Goal: Find specific page/section

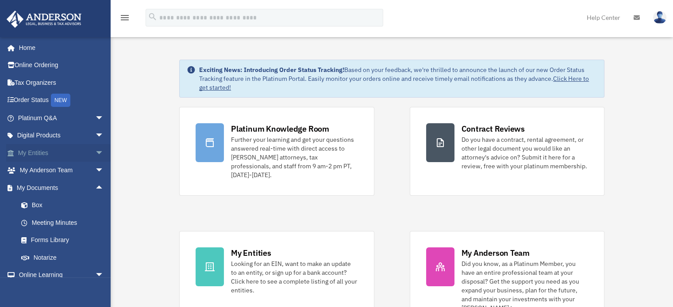
click at [95, 152] on span "arrow_drop_down" at bounding box center [104, 153] width 18 height 18
click at [57, 206] on link "Entity Change Request" at bounding box center [64, 206] width 105 height 18
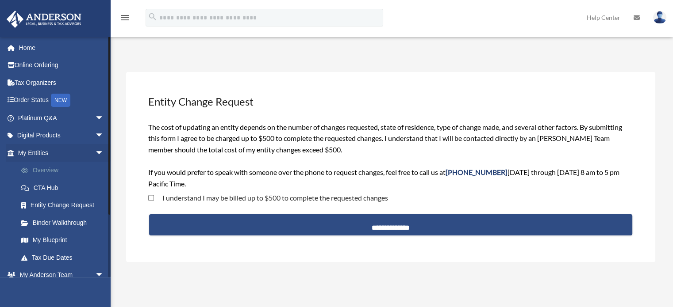
click at [62, 173] on link "Overview" at bounding box center [64, 171] width 105 height 18
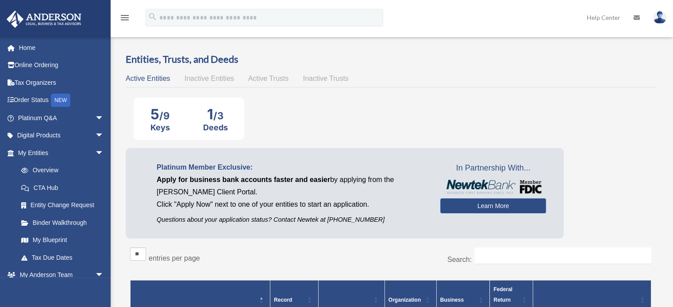
click at [207, 81] on span "Inactive Entities" at bounding box center [209, 79] width 50 height 8
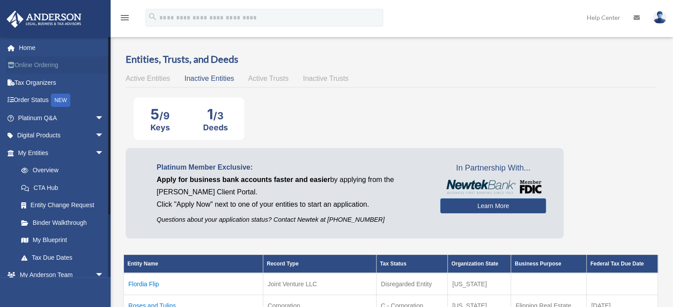
click at [74, 66] on link "Online Ordering" at bounding box center [61, 66] width 111 height 18
